Goal: Information Seeking & Learning: Compare options

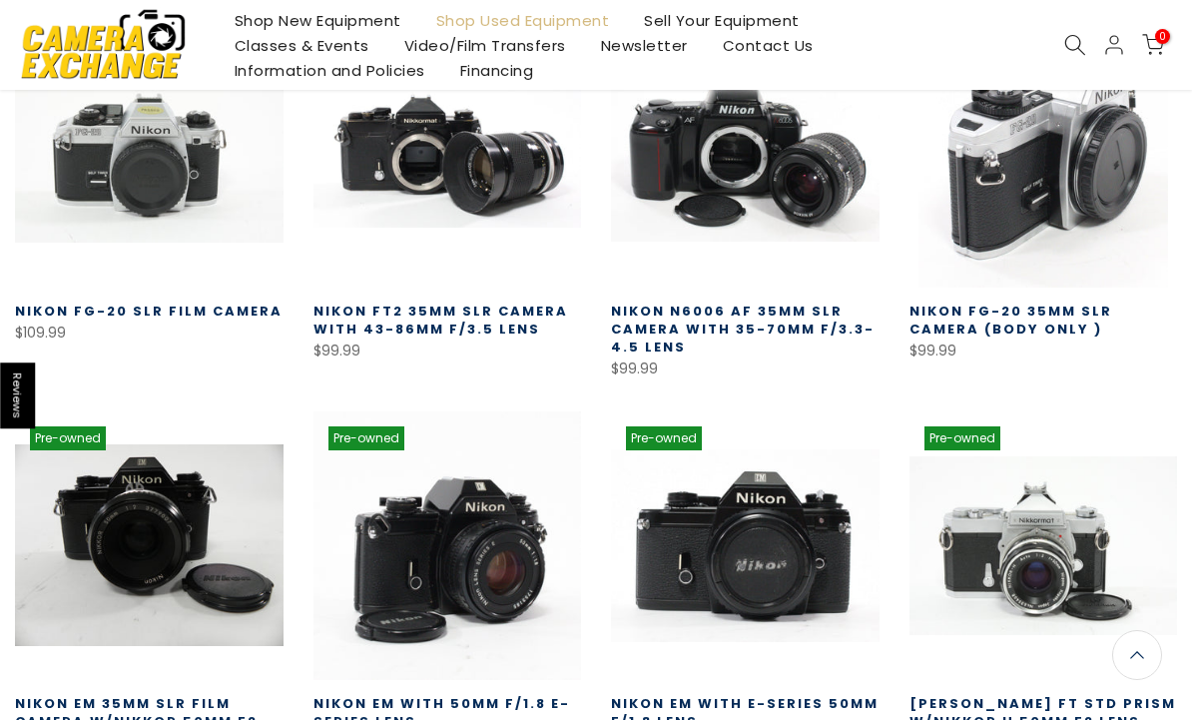
scroll to position [1283, 0]
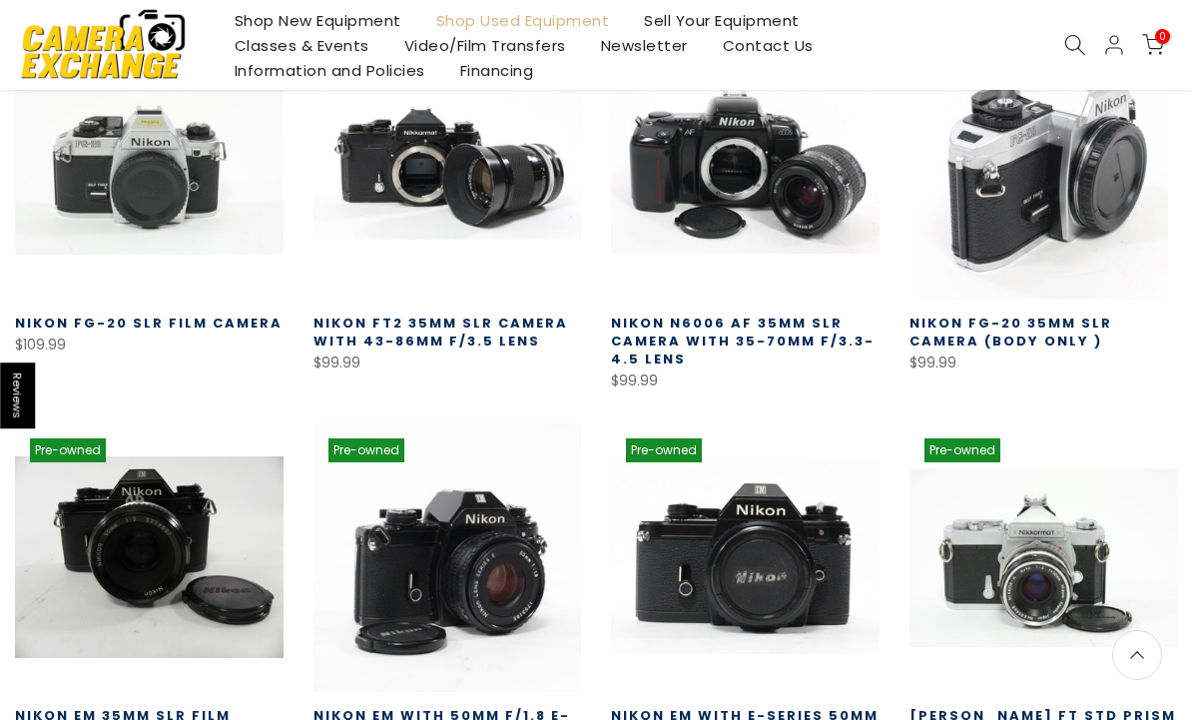
click at [1049, 106] on link at bounding box center [1043, 165] width 269 height 269
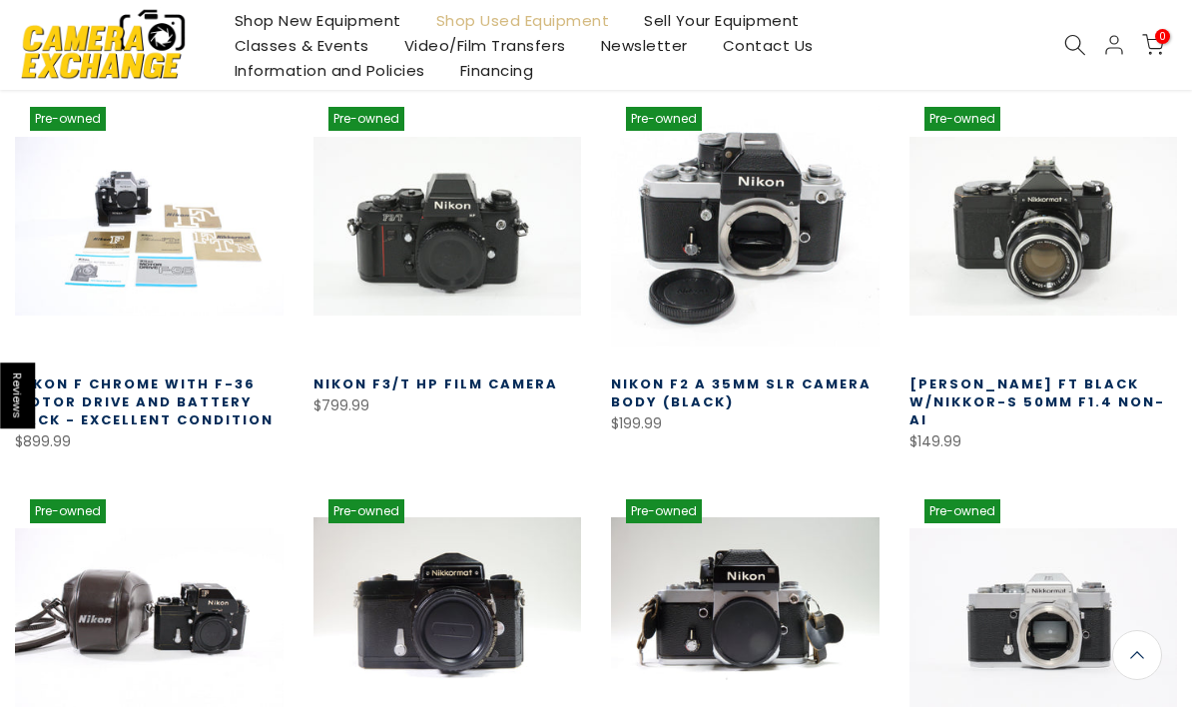
scroll to position [455, 0]
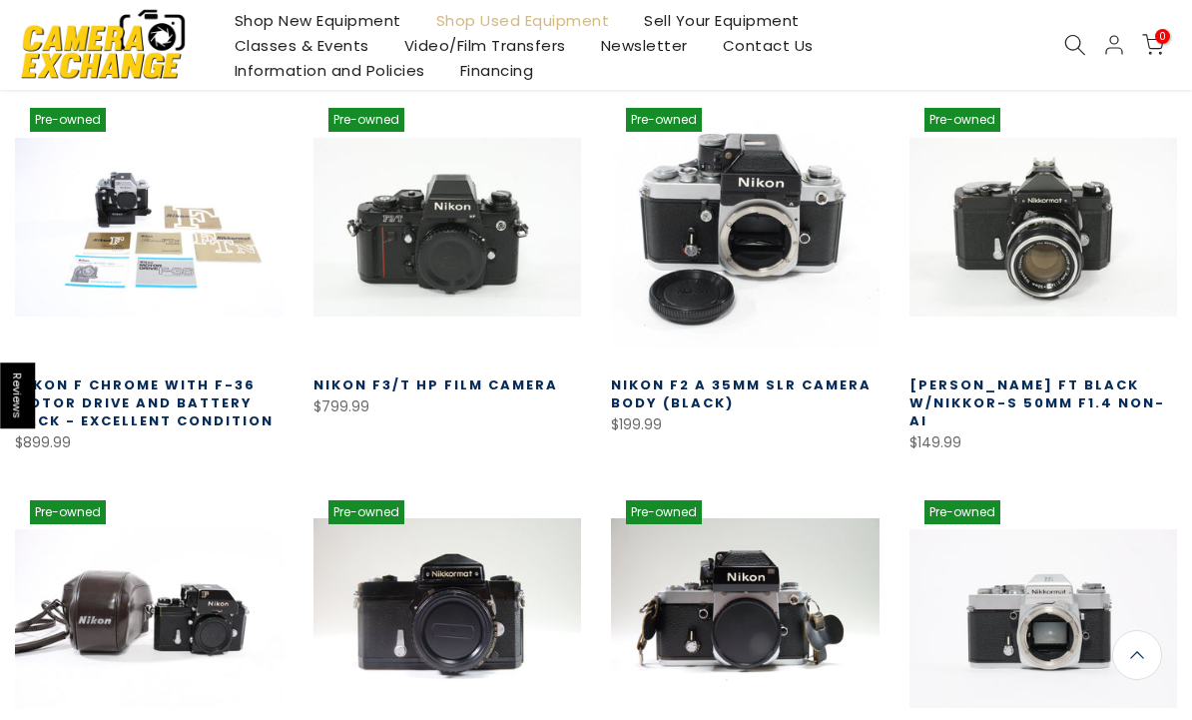
click at [1047, 230] on link at bounding box center [1043, 227] width 269 height 269
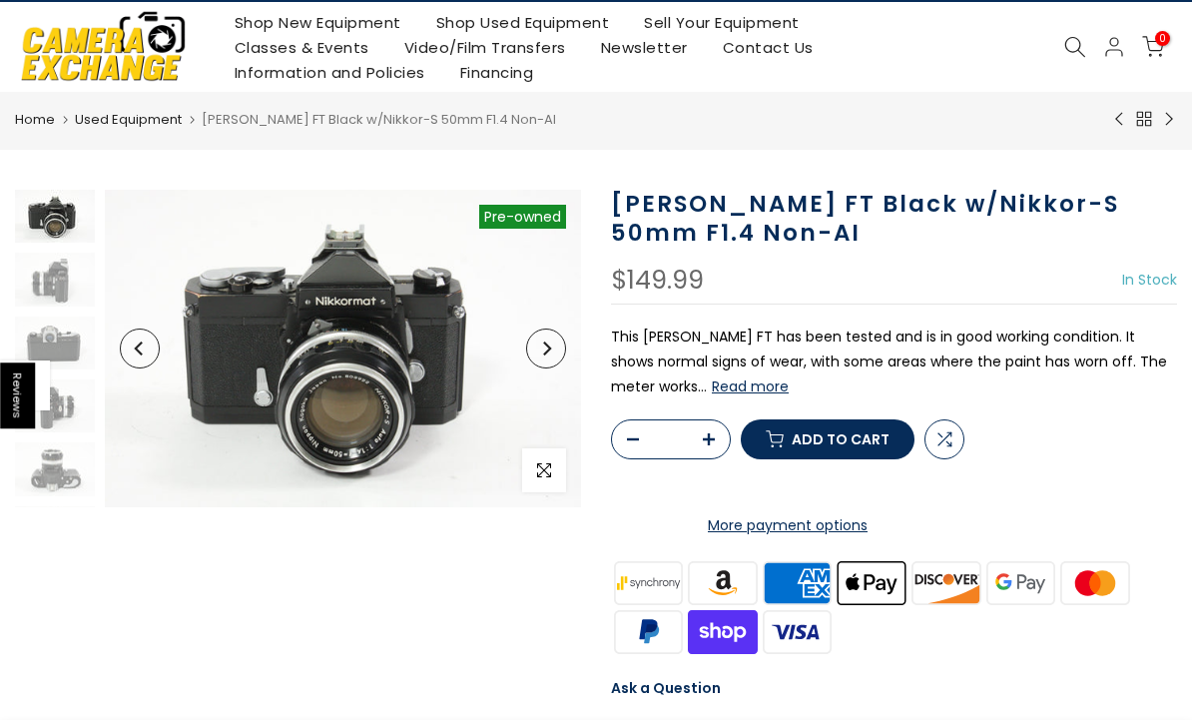
scroll to position [47, 0]
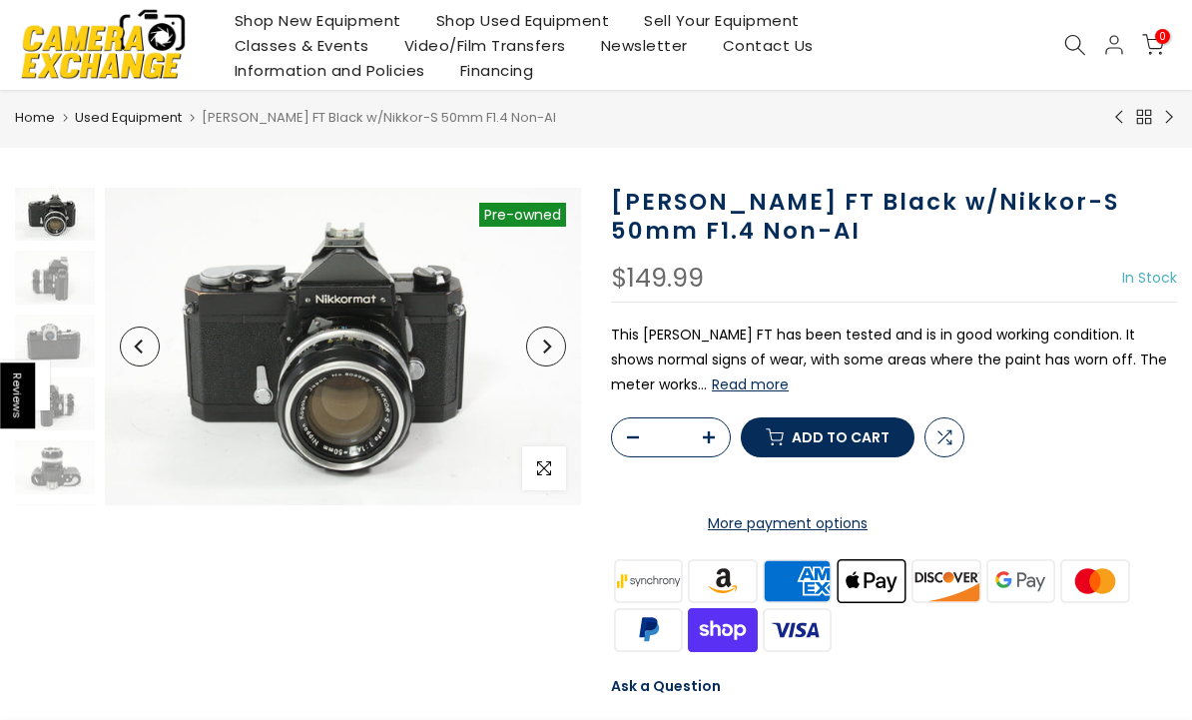
click at [764, 380] on button "Read more" at bounding box center [750, 384] width 77 height 18
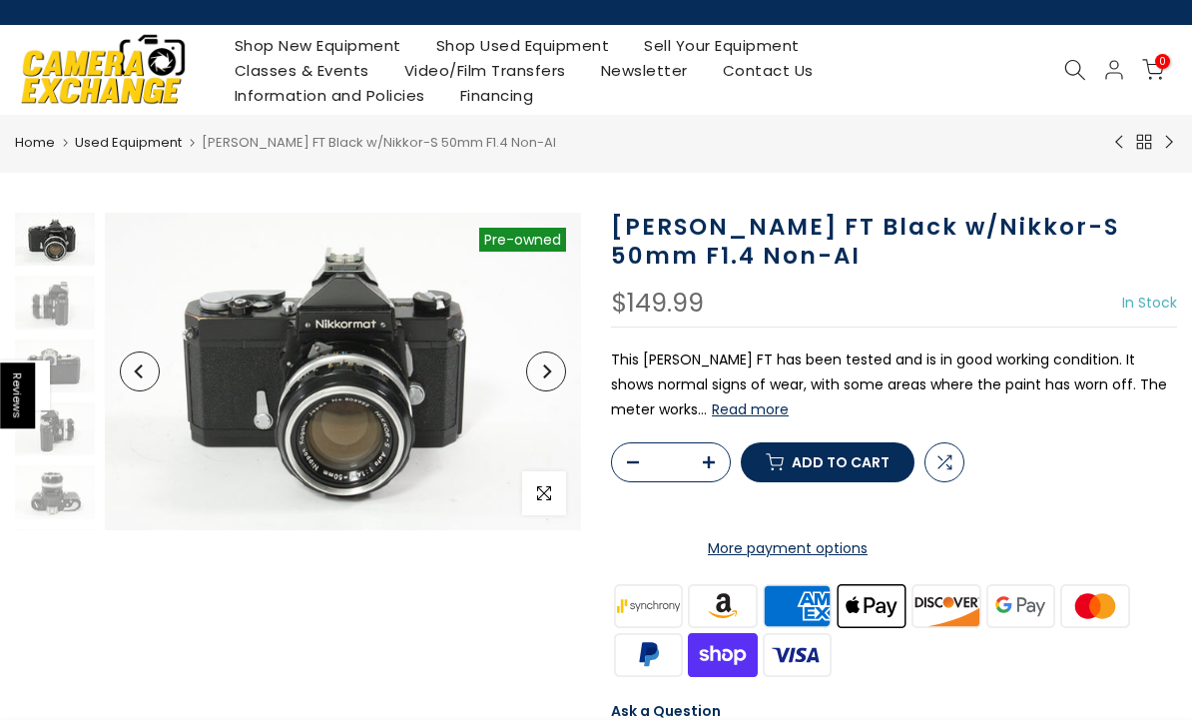
scroll to position [25, 0]
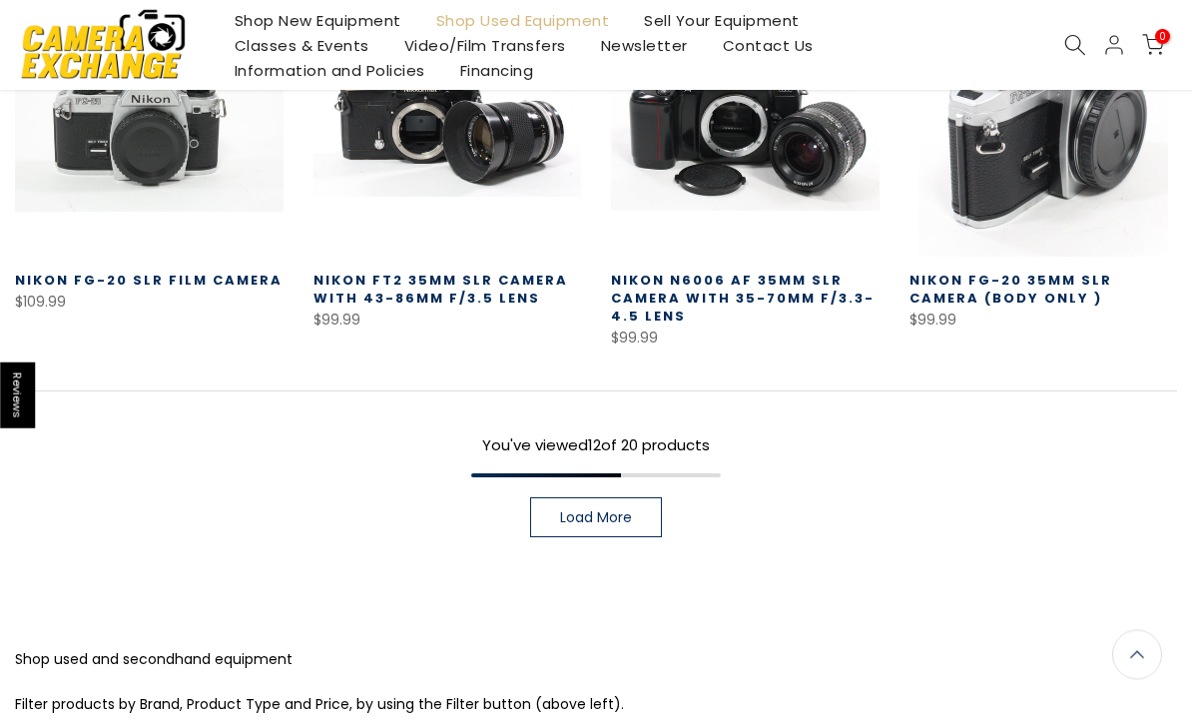
scroll to position [1326, 0]
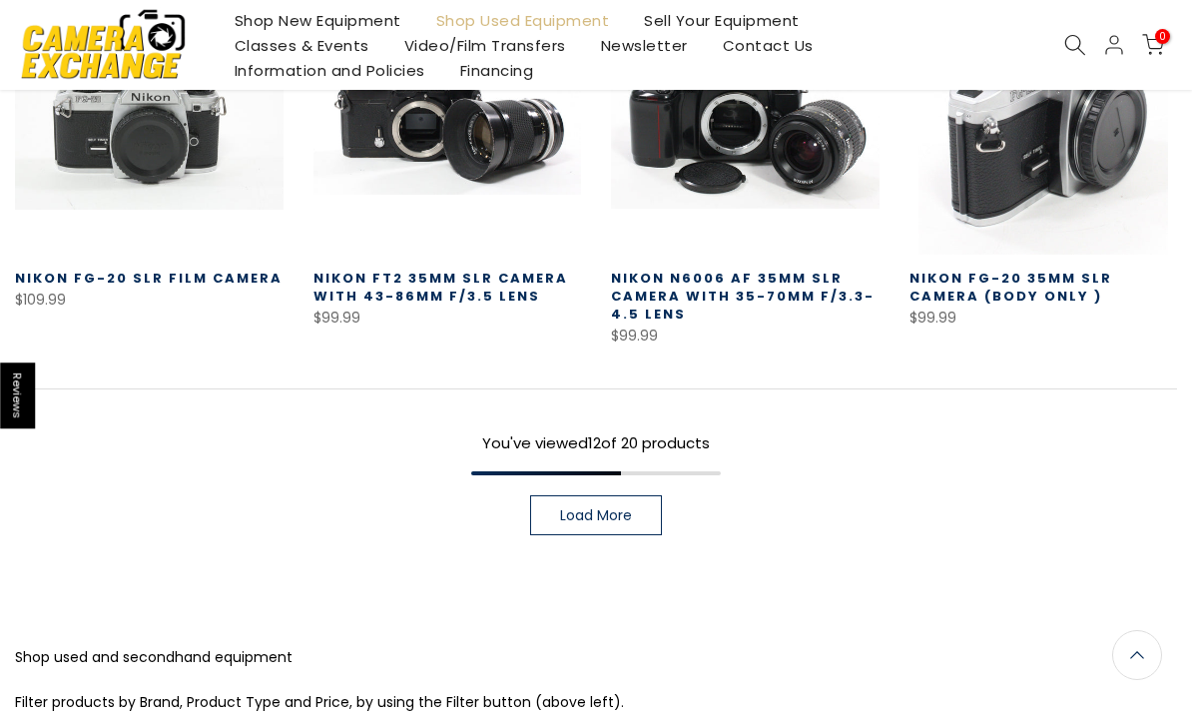
click at [640, 514] on link "Load More" at bounding box center [596, 515] width 132 height 40
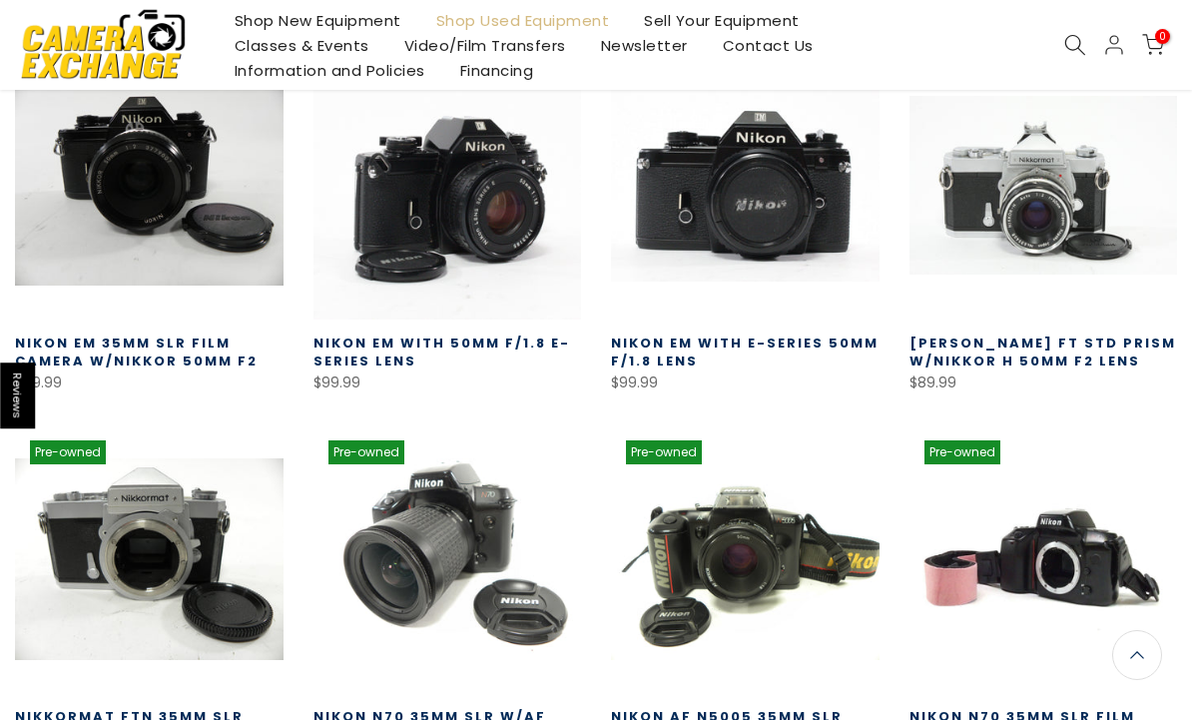
scroll to position [1651, 0]
